Goal: Task Accomplishment & Management: Complete application form

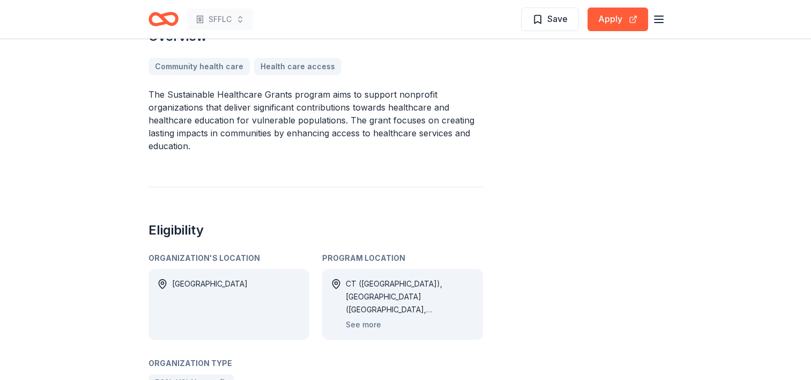
scroll to position [375, 0]
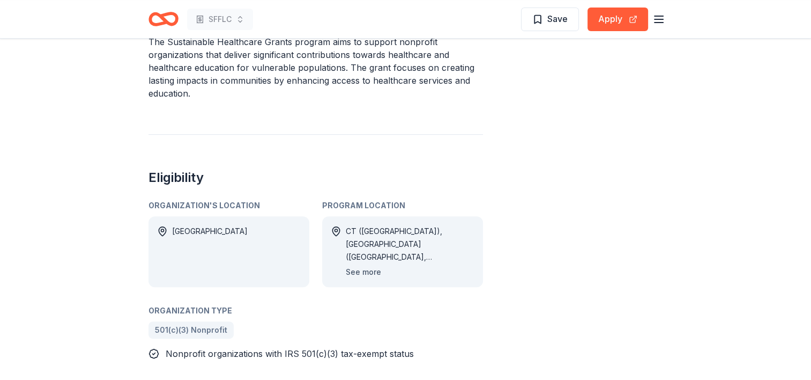
click at [352, 267] on button "See more" at bounding box center [363, 271] width 35 height 13
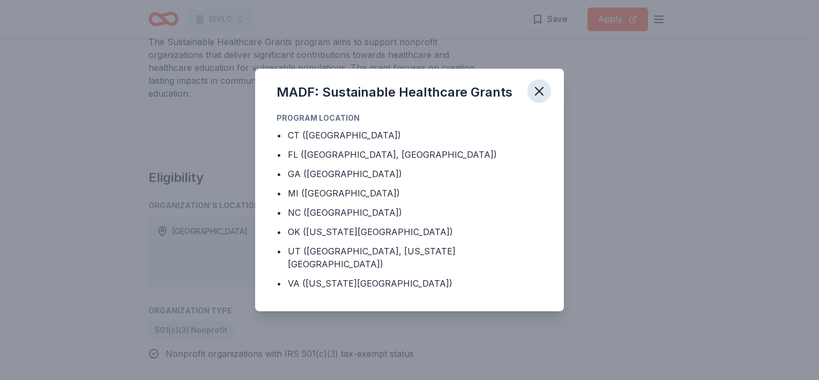
click at [544, 98] on icon "button" at bounding box center [539, 91] width 15 height 15
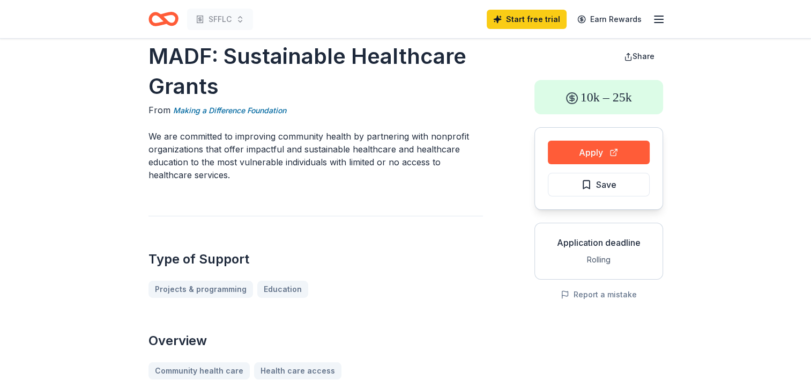
scroll to position [0, 0]
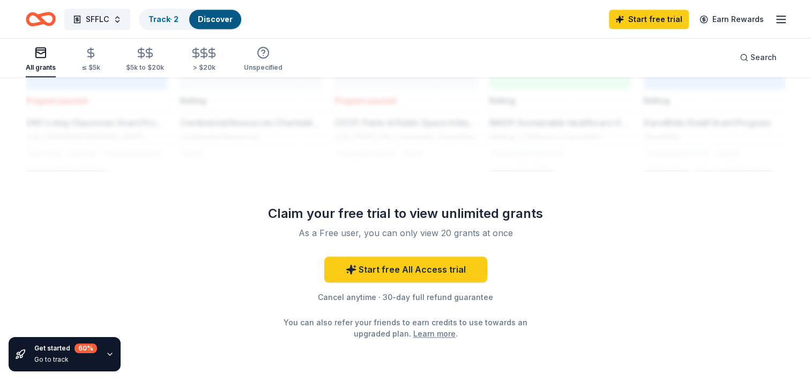
scroll to position [965, 0]
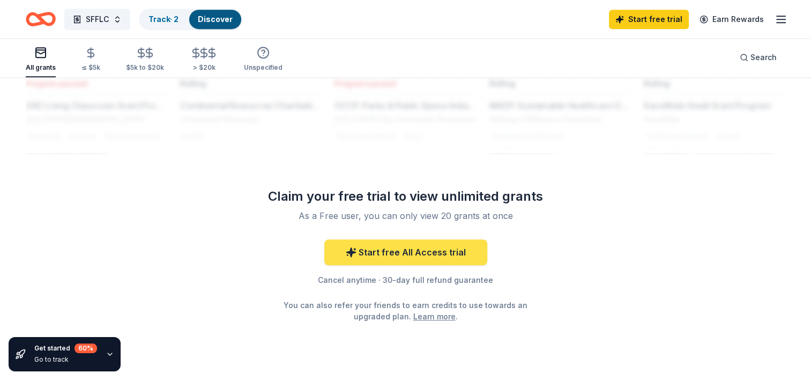
click at [420, 239] on link "Start free All Access trial" at bounding box center [405, 252] width 163 height 26
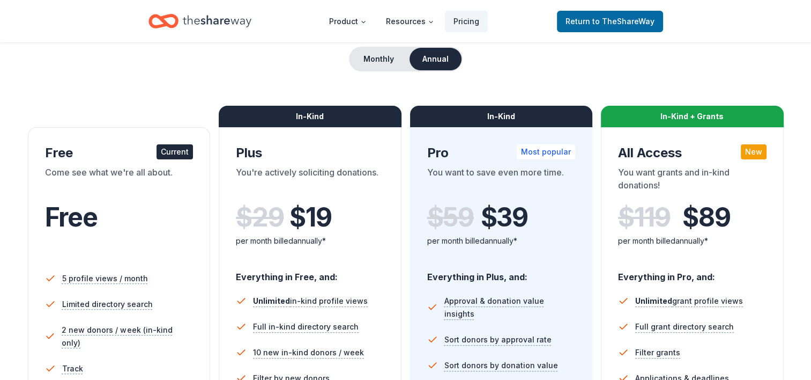
scroll to position [54, 0]
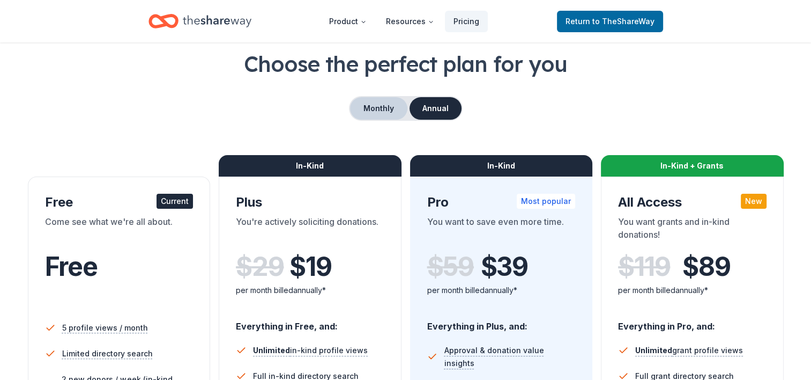
click at [379, 104] on button "Monthly" at bounding box center [378, 108] width 57 height 23
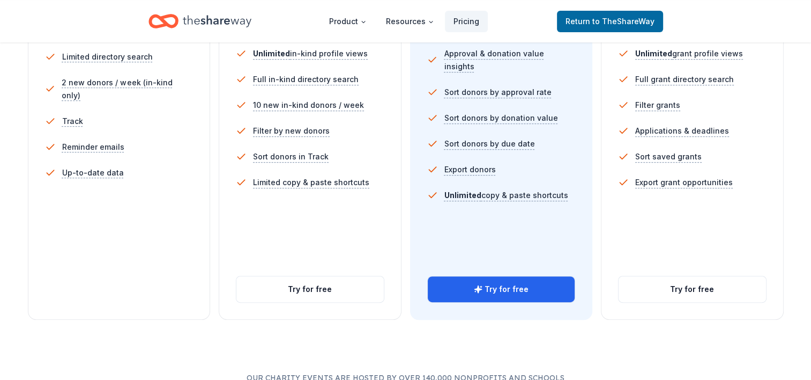
scroll to position [375, 0]
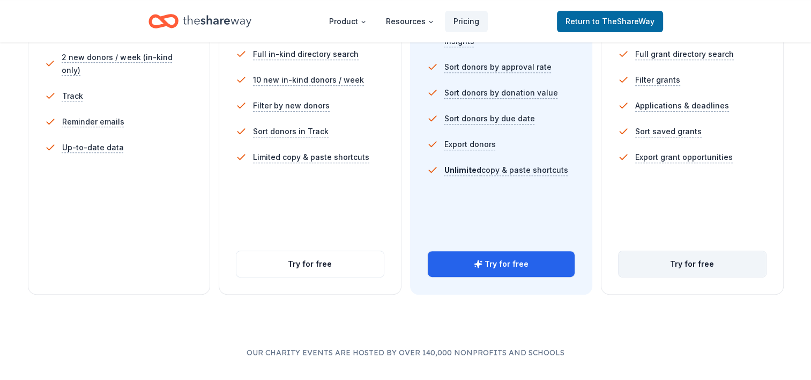
click at [697, 263] on button "Try for free" at bounding box center [692, 264] width 147 height 26
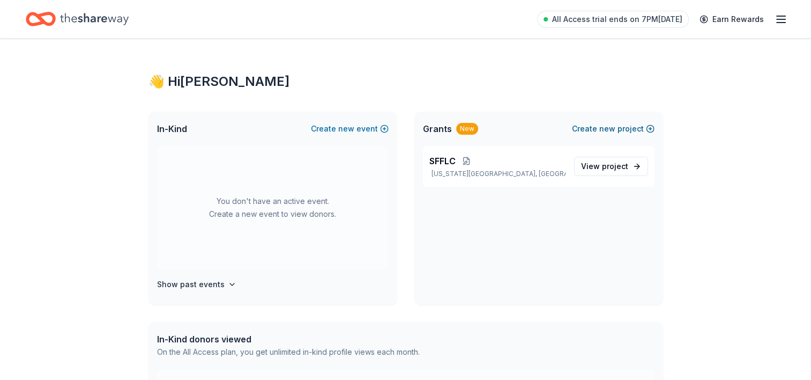
click at [595, 129] on button "Create new project" at bounding box center [613, 128] width 83 height 13
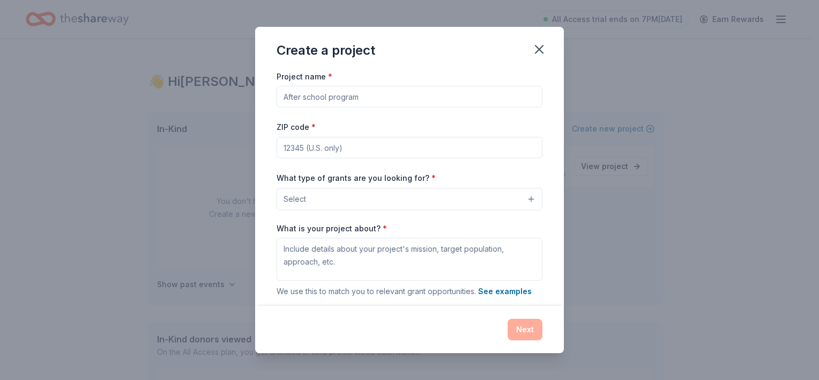
click at [404, 96] on input "Project name *" at bounding box center [410, 96] width 266 height 21
type input "Crossroads YFS Early Childhood Program"
click at [300, 145] on input "ZIP code *" at bounding box center [410, 147] width 266 height 21
type input "73505"
click at [312, 196] on button "Select" at bounding box center [410, 199] width 266 height 23
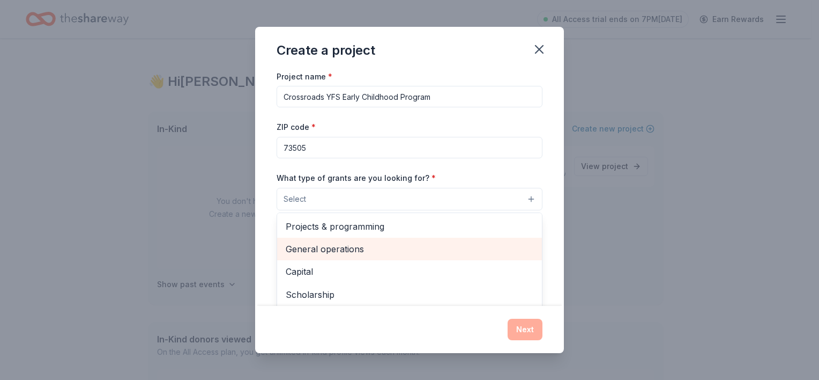
scroll to position [107, 0]
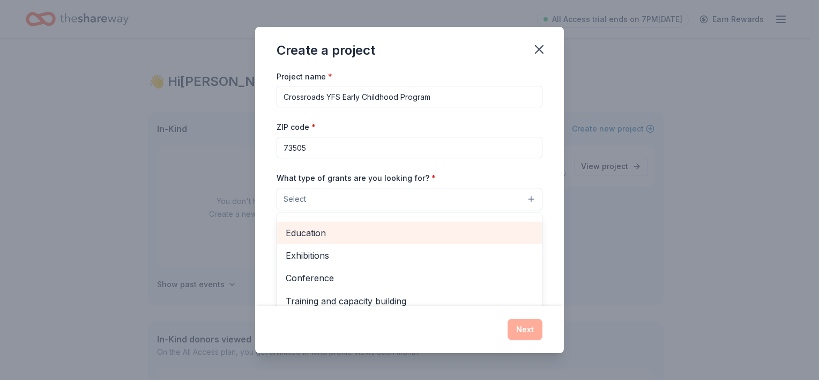
click at [327, 236] on span "Education" at bounding box center [410, 233] width 248 height 14
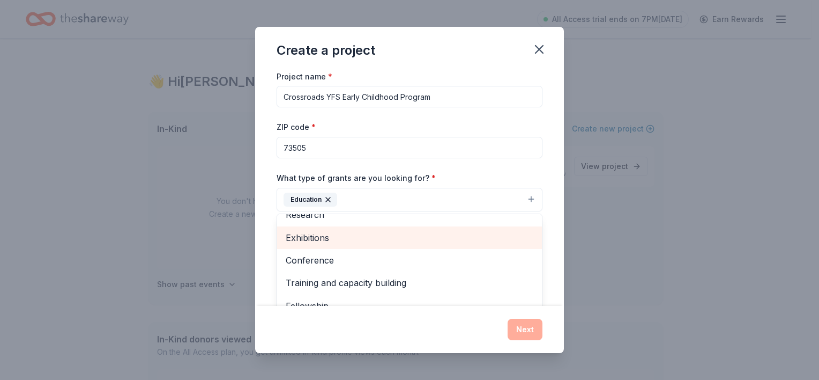
scroll to position [0, 0]
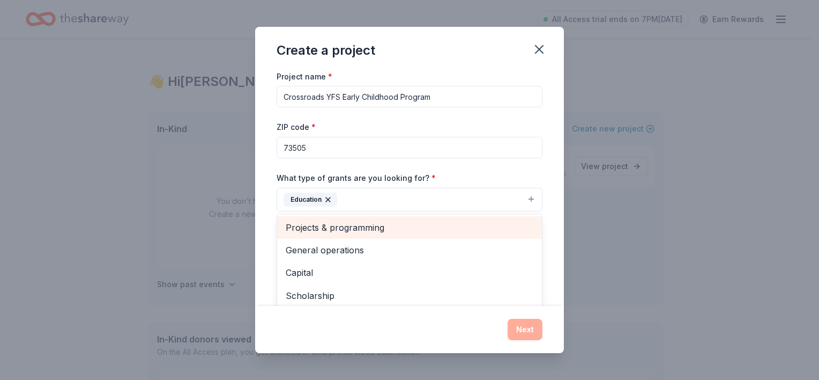
click at [355, 232] on span "Projects & programming" at bounding box center [410, 227] width 248 height 14
click at [353, 231] on span "General operations" at bounding box center [410, 227] width 248 height 14
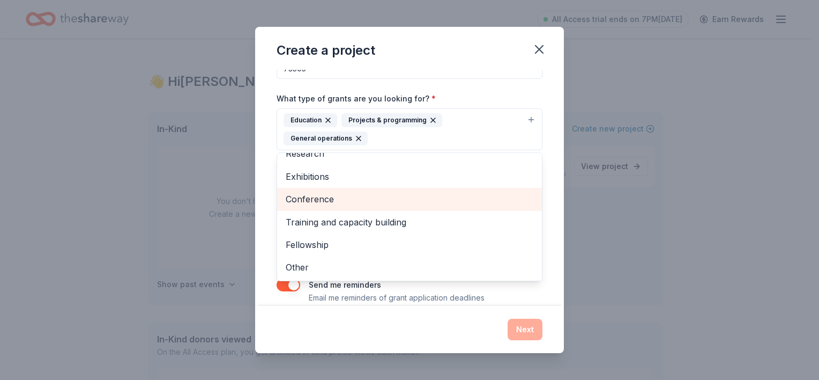
scroll to position [94, 0]
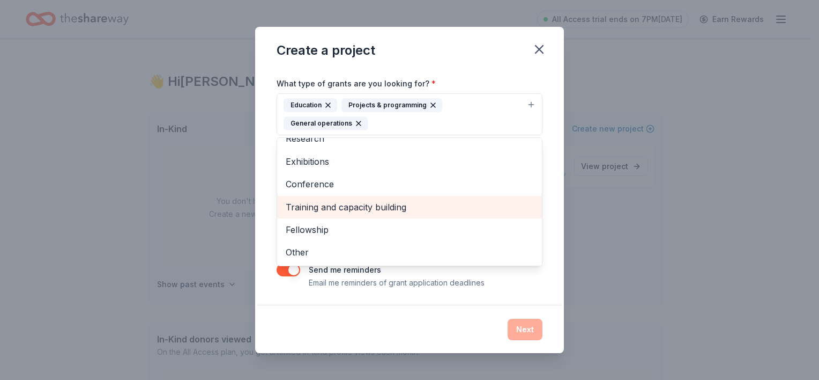
click at [375, 203] on span "Training and capacity building" at bounding box center [410, 207] width 248 height 14
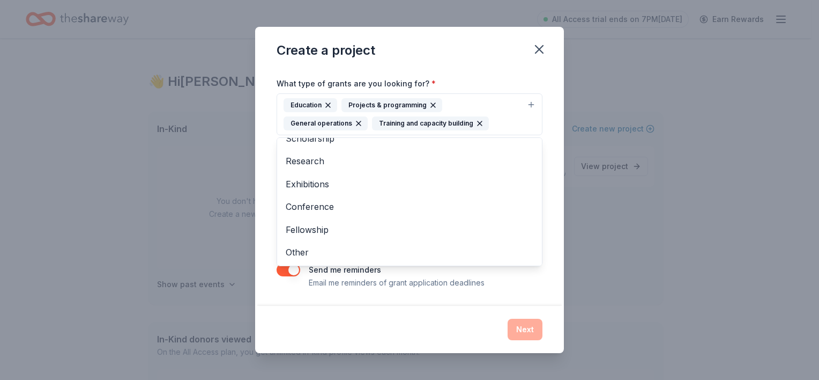
click at [544, 178] on div "Project name * Crossroads YFS Early Childhood Program ZIP code * 73505 What typ…" at bounding box center [409, 188] width 309 height 236
